Goal: Transaction & Acquisition: Book appointment/travel/reservation

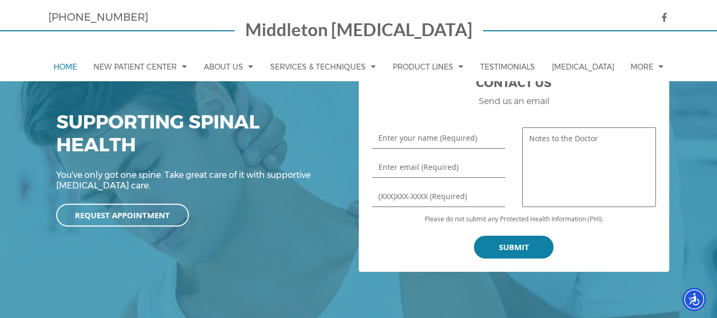
scroll to position [123, 0]
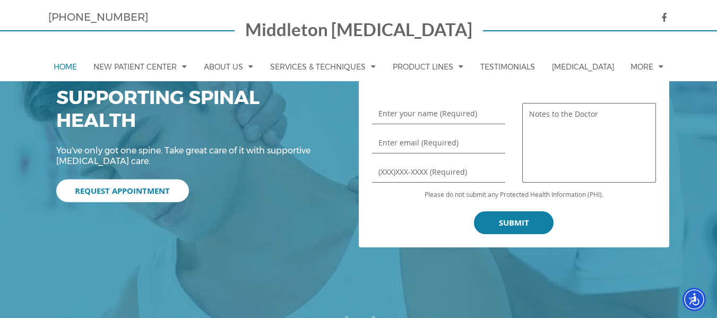
click at [148, 194] on link "Request Appointment" at bounding box center [122, 190] width 133 height 23
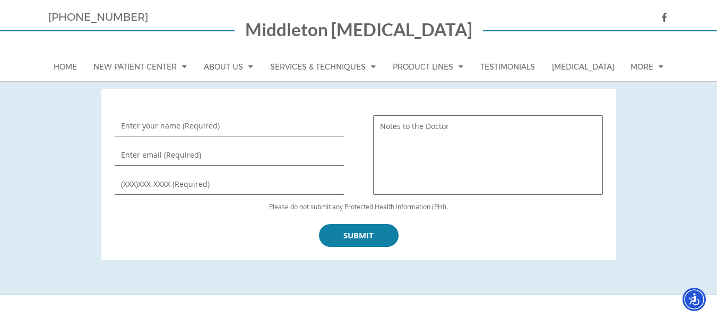
scroll to position [303, 0]
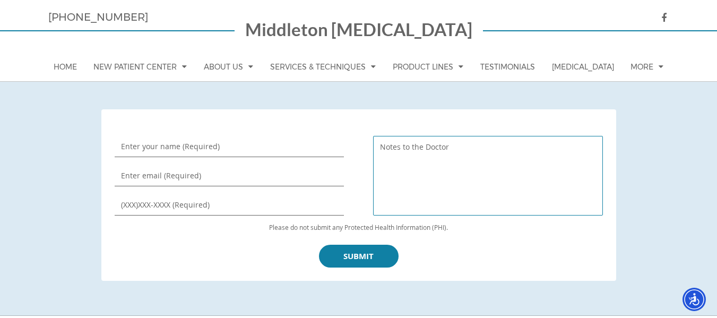
click at [439, 181] on textarea "Notes to the Doctor" at bounding box center [487, 176] width 229 height 80
click at [158, 154] on input "Enter your name (Required)" at bounding box center [229, 146] width 229 height 21
type input "[PERSON_NAME]"
type input "[EMAIL_ADDRESS][DOMAIN_NAME]"
type input "[PHONE_NUMBER]"
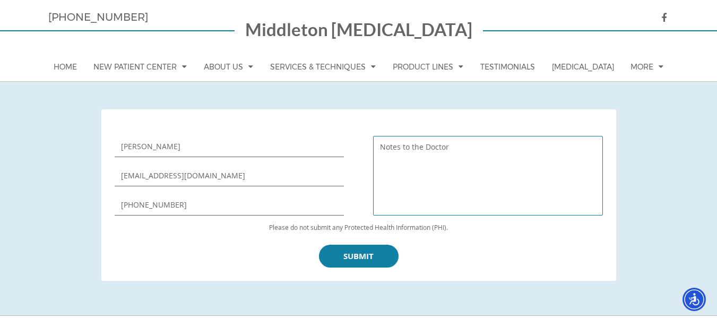
click at [428, 186] on textarea "Notes to the Doctor" at bounding box center [487, 176] width 229 height 80
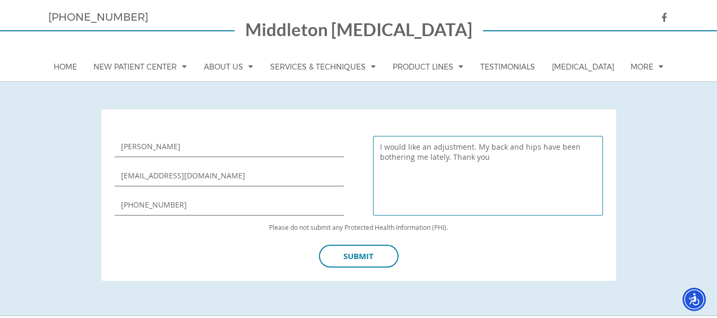
type textarea "I would like an adjustment. My back and hips have been bothering me lately. Tha…"
click at [360, 263] on input "Submit" at bounding box center [359, 256] width 80 height 23
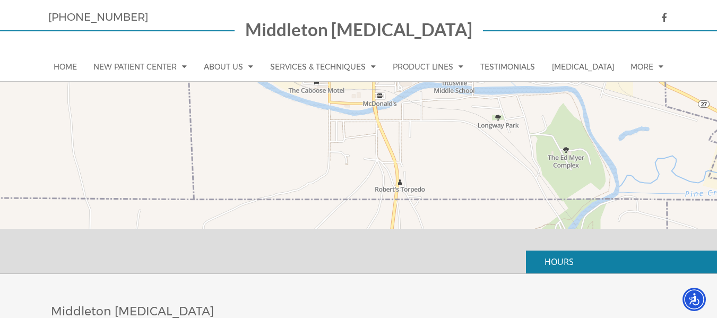
scroll to position [852, 0]
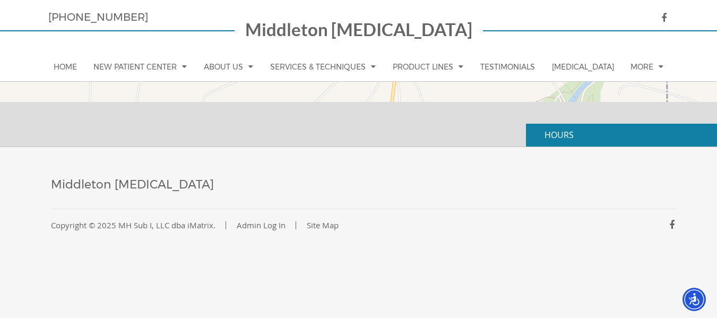
click at [591, 137] on p "HOURS" at bounding box center [621, 135] width 191 height 23
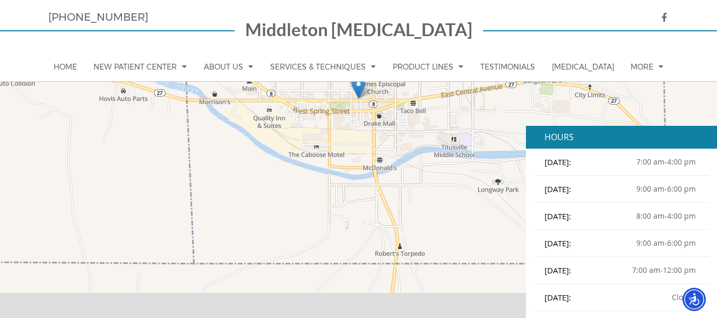
scroll to position [659, 0]
